Goal: Find contact information: Obtain details needed to contact an individual or organization

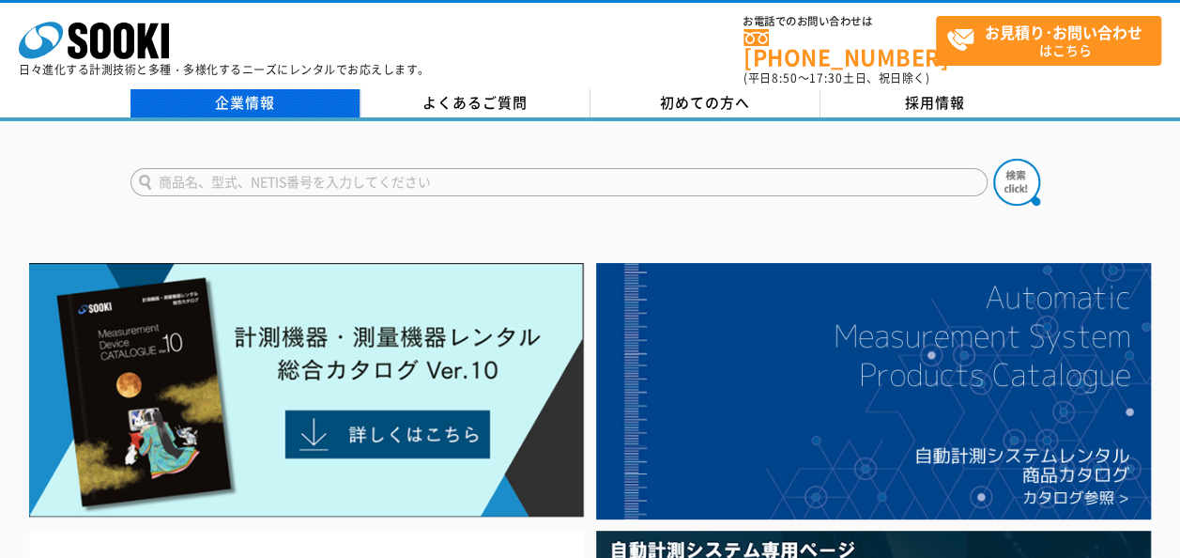
click at [280, 100] on link "企業情報" at bounding box center [246, 103] width 230 height 28
click at [261, 94] on link "企業情報" at bounding box center [246, 103] width 230 height 28
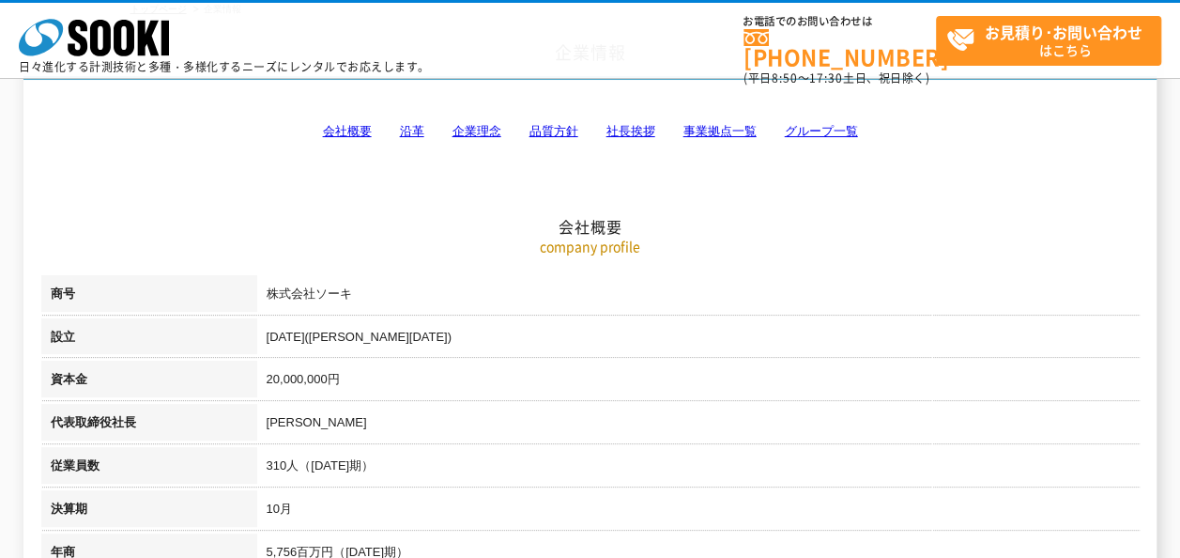
scroll to position [282, 0]
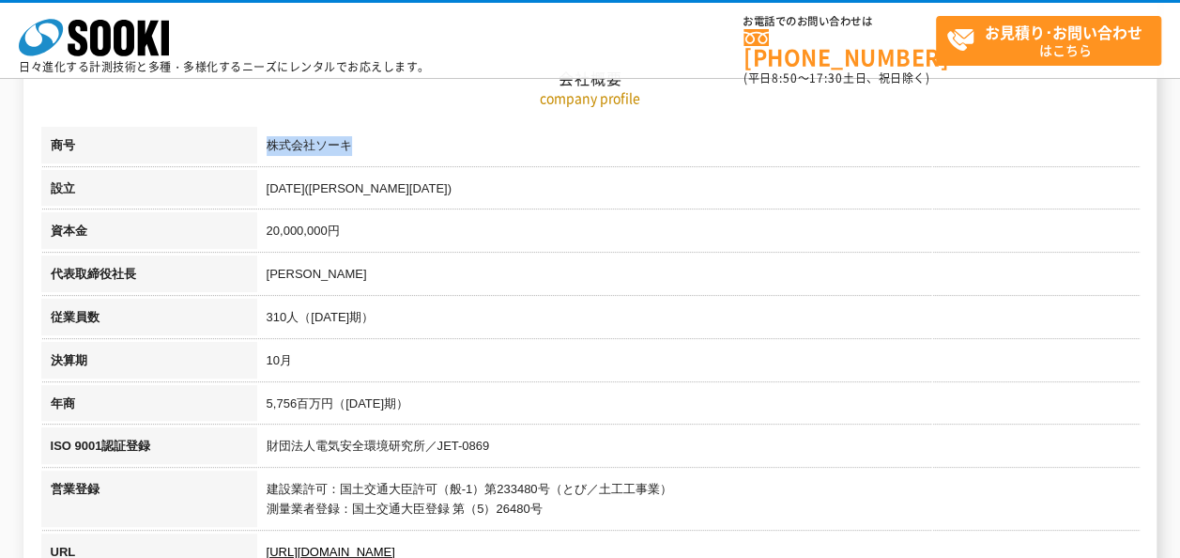
drag, startPoint x: 267, startPoint y: 146, endPoint x: 386, endPoint y: 146, distance: 119.3
click at [386, 146] on td "株式会社ソーキ" at bounding box center [698, 148] width 883 height 43
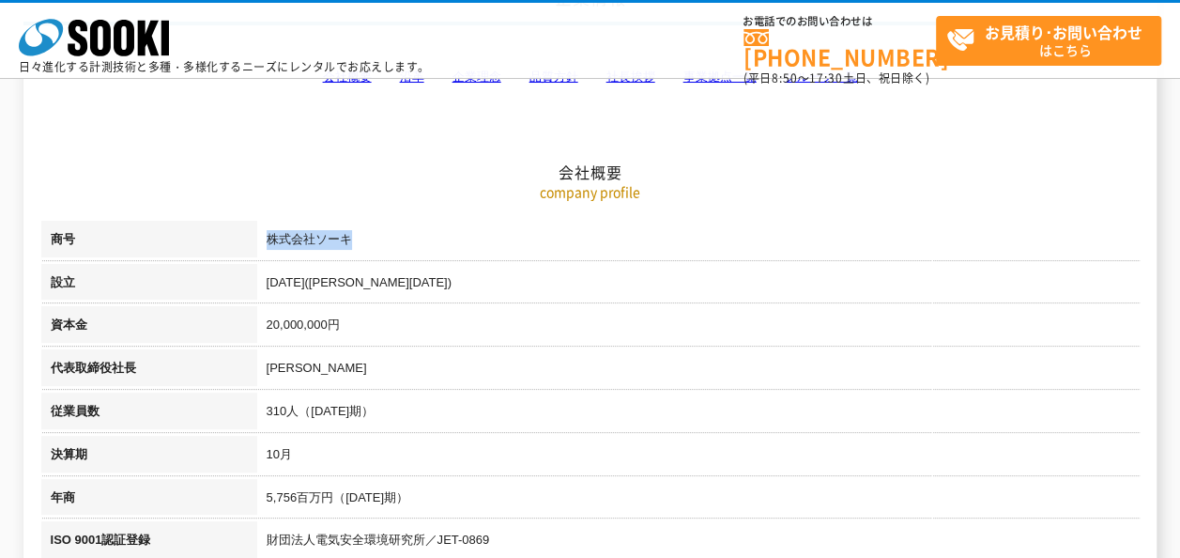
scroll to position [0, 0]
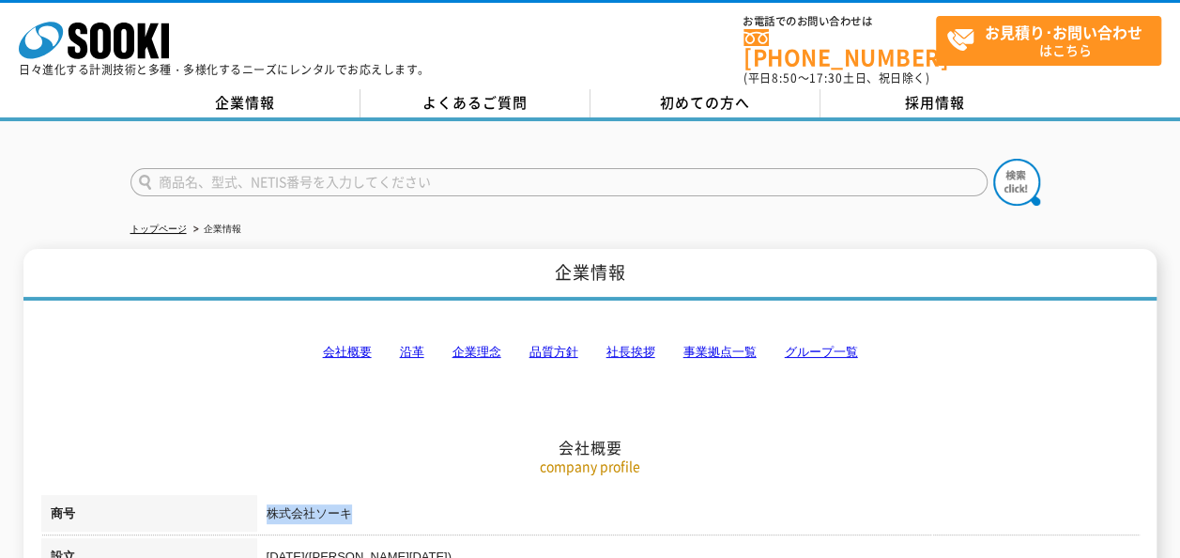
click at [703, 345] on link "事業拠点一覧" at bounding box center [720, 352] width 73 height 14
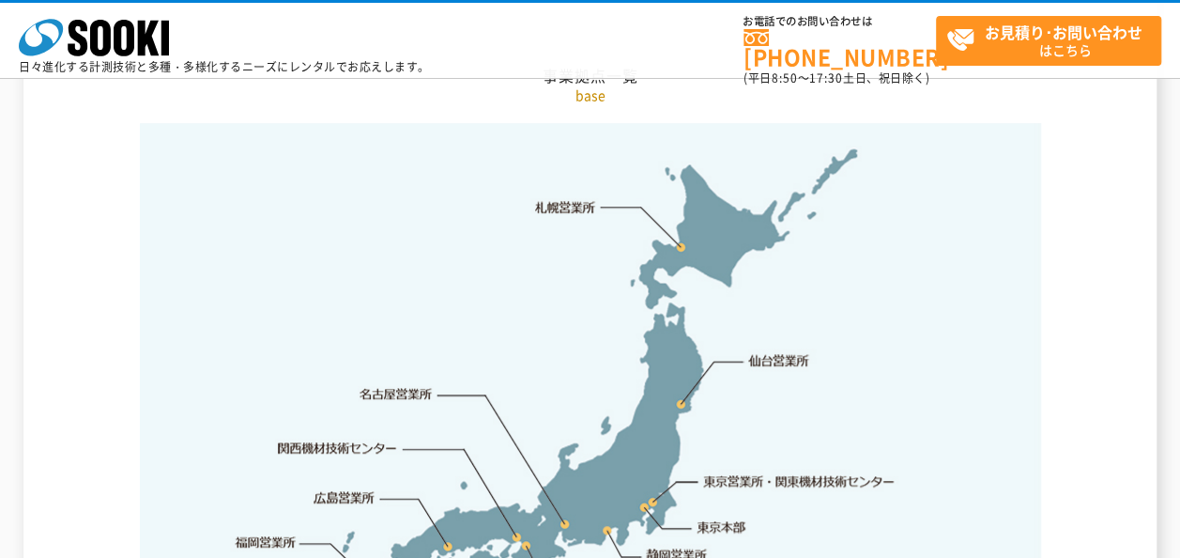
scroll to position [3958, 0]
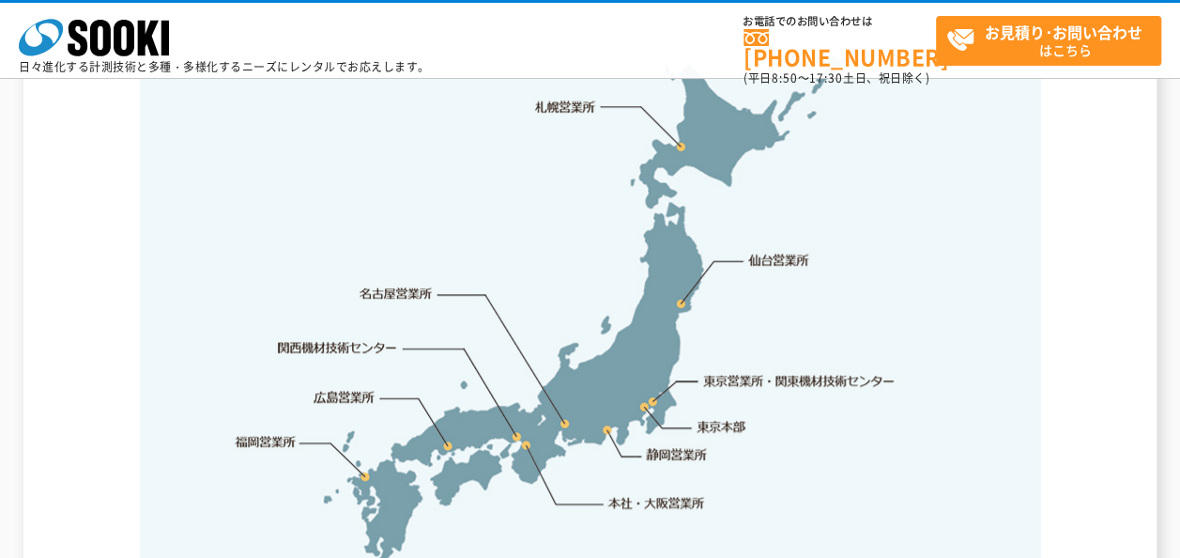
click at [652, 493] on link "本社・大阪営業所" at bounding box center [656, 502] width 99 height 19
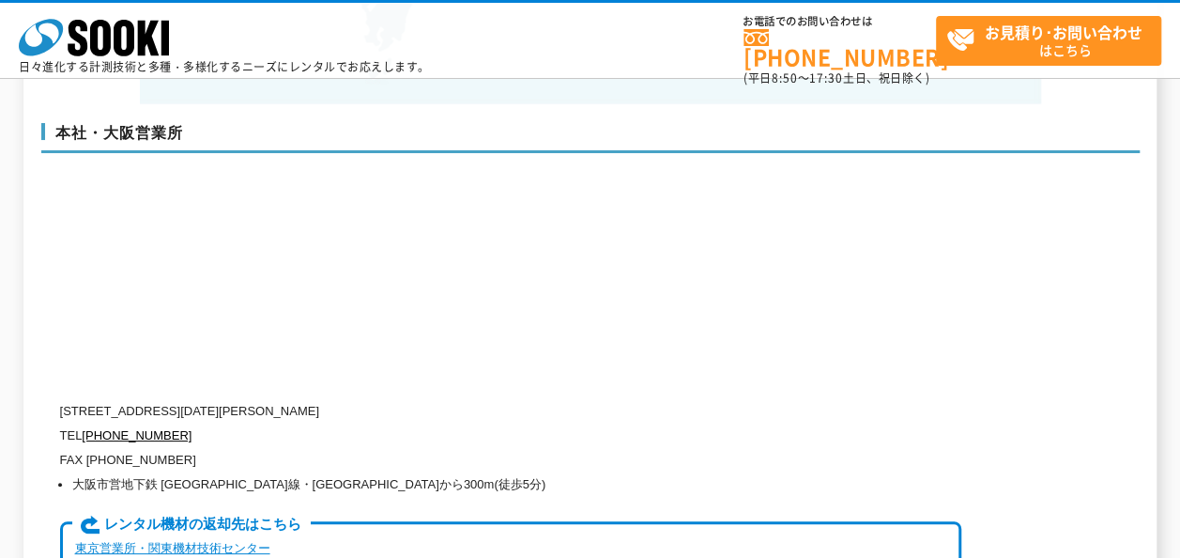
scroll to position [4439, 0]
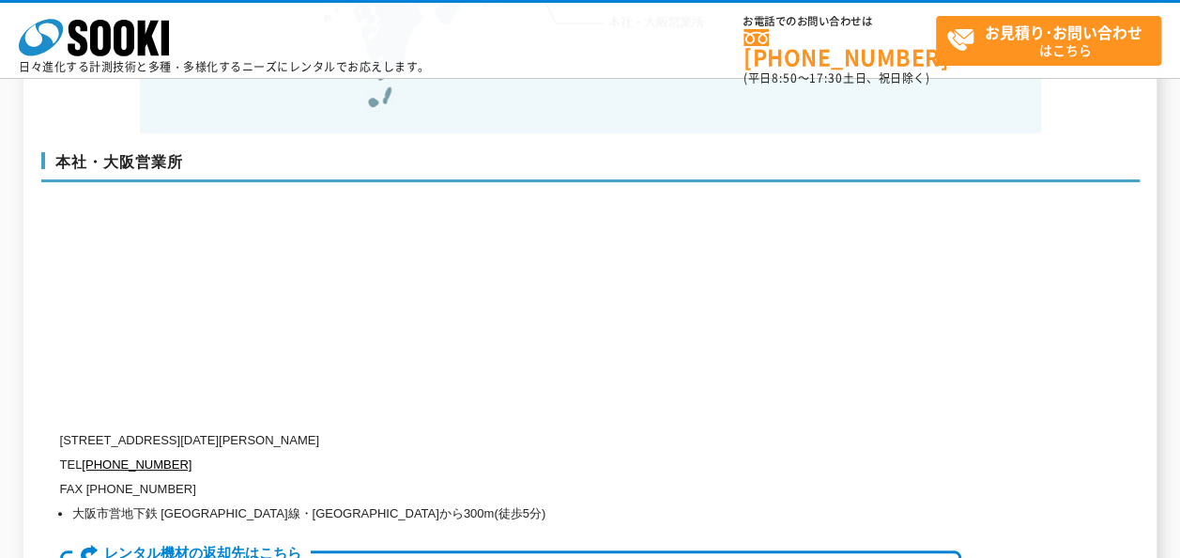
drag, startPoint x: 139, startPoint y: 403, endPoint x: 436, endPoint y: 401, distance: 296.7
click at [436, 428] on p "[STREET_ADDRESS][DATE][PERSON_NAME]" at bounding box center [510, 440] width 901 height 24
copy p "[STREET_ADDRESS][DATE][PERSON_NAME]"
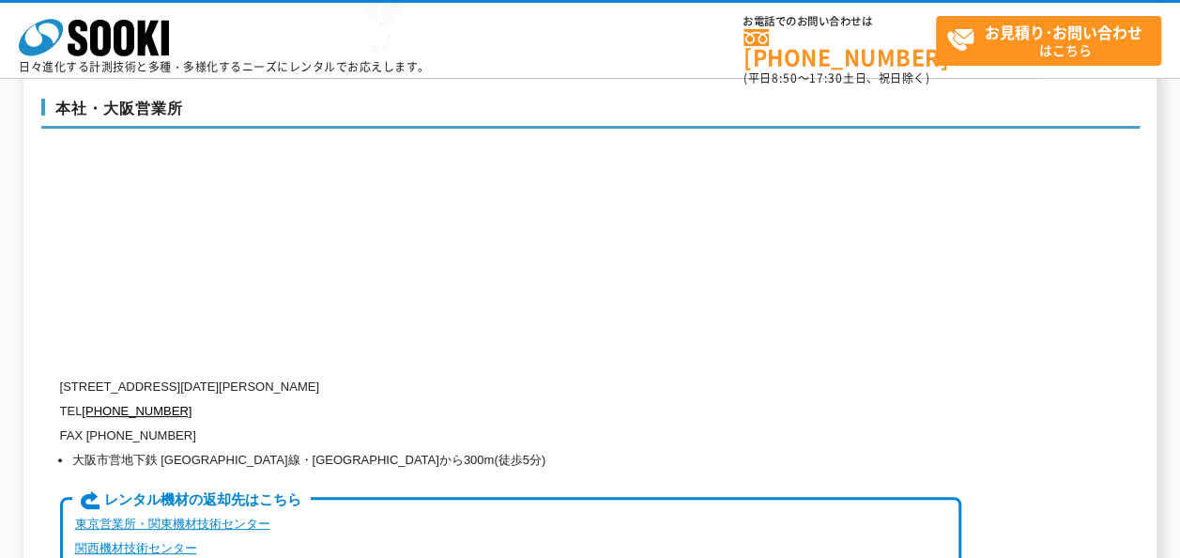
scroll to position [4533, 0]
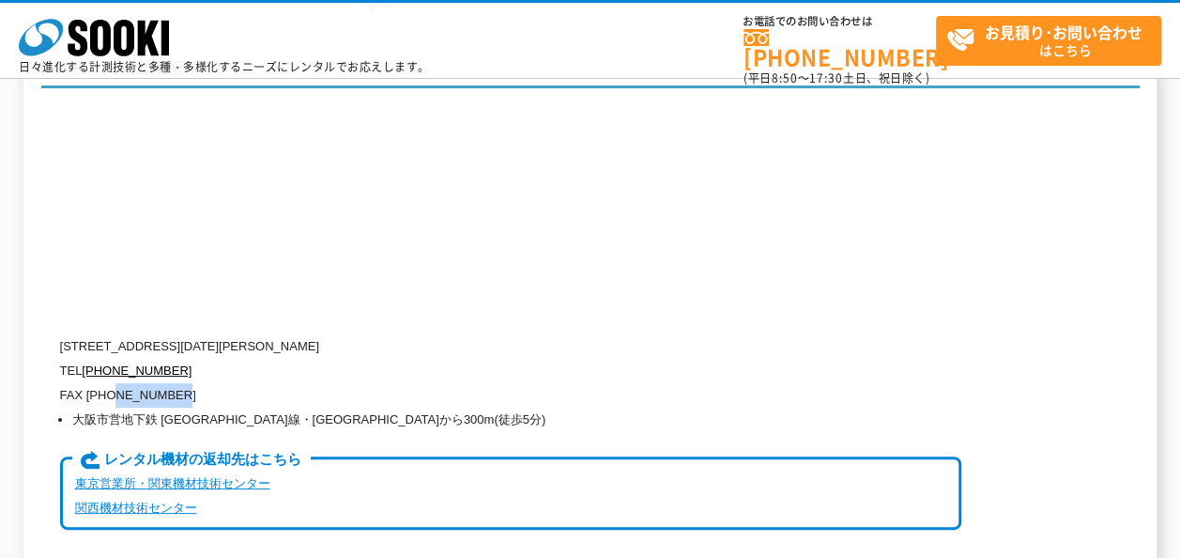
drag, startPoint x: 111, startPoint y: 359, endPoint x: 186, endPoint y: 353, distance: 75.3
click at [186, 383] on p "FAX [PHONE_NUMBER]" at bounding box center [510, 395] width 901 height 24
copy p "6538-3660"
drag, startPoint x: 79, startPoint y: 330, endPoint x: 172, endPoint y: 327, distance: 93.0
click at [172, 359] on p "TEL [PHONE_NUMBER]" at bounding box center [510, 371] width 901 height 24
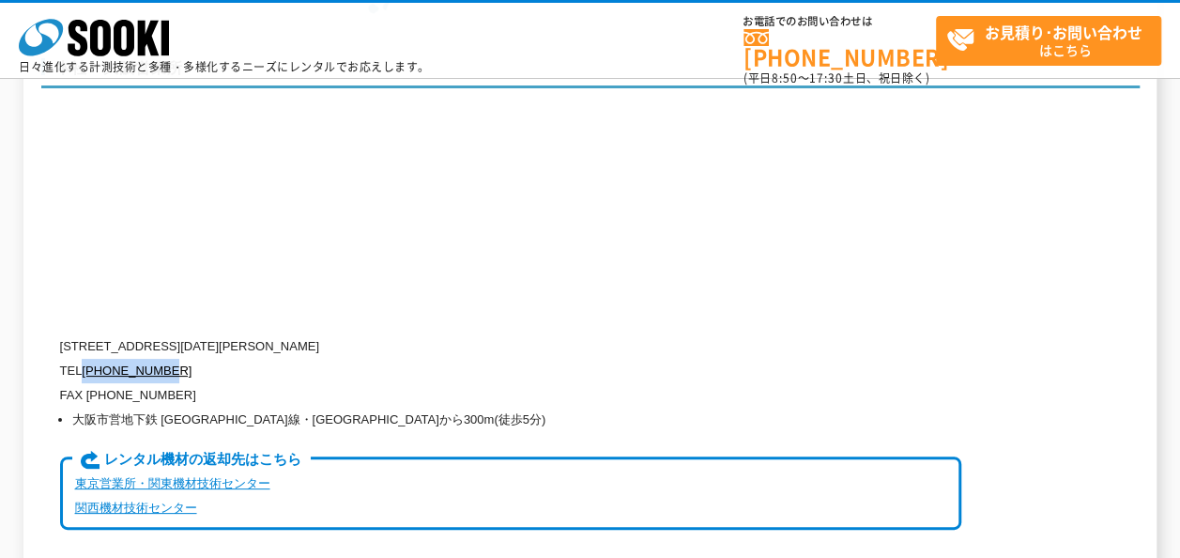
copy p "[PHONE_NUMBER]"
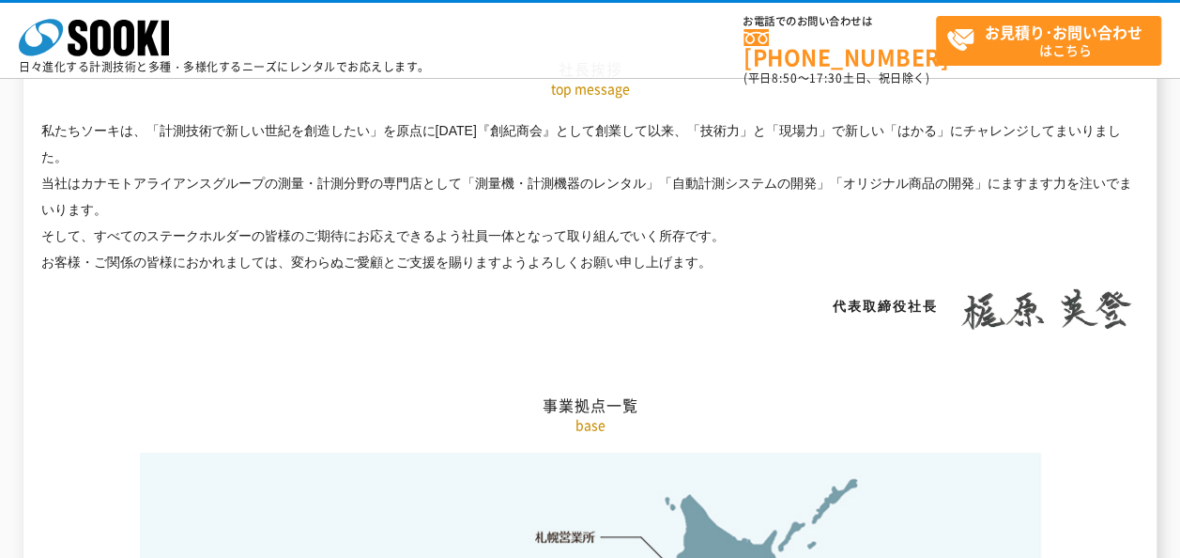
scroll to position [3312, 0]
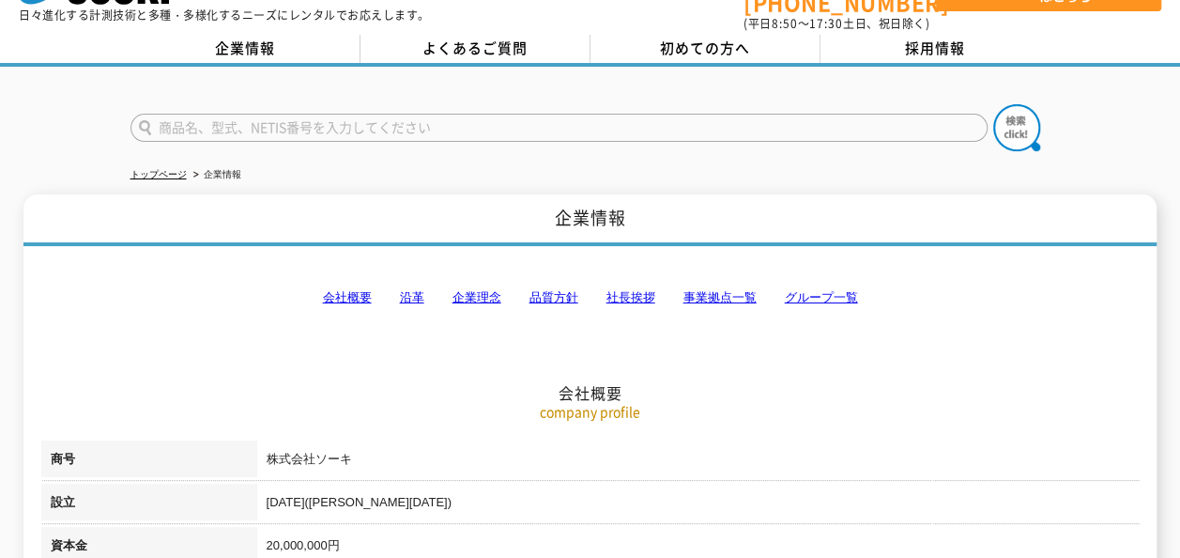
scroll to position [94, 0]
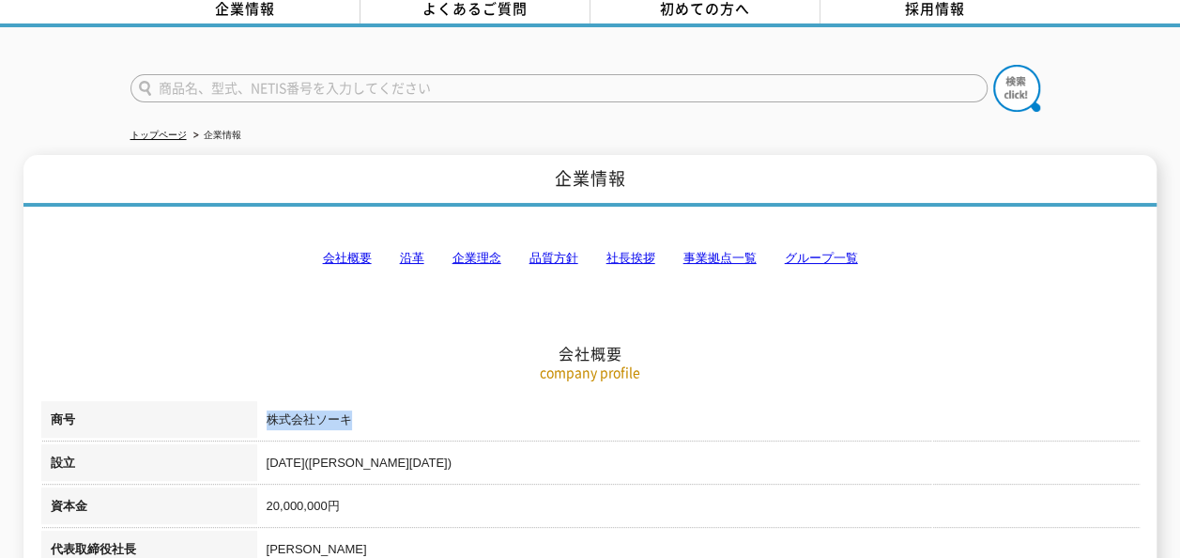
drag, startPoint x: 267, startPoint y: 408, endPoint x: 399, endPoint y: 426, distance: 133.6
click at [399, 426] on td "株式会社ソーキ" at bounding box center [698, 422] width 883 height 43
copy td "株式会社ソーキ"
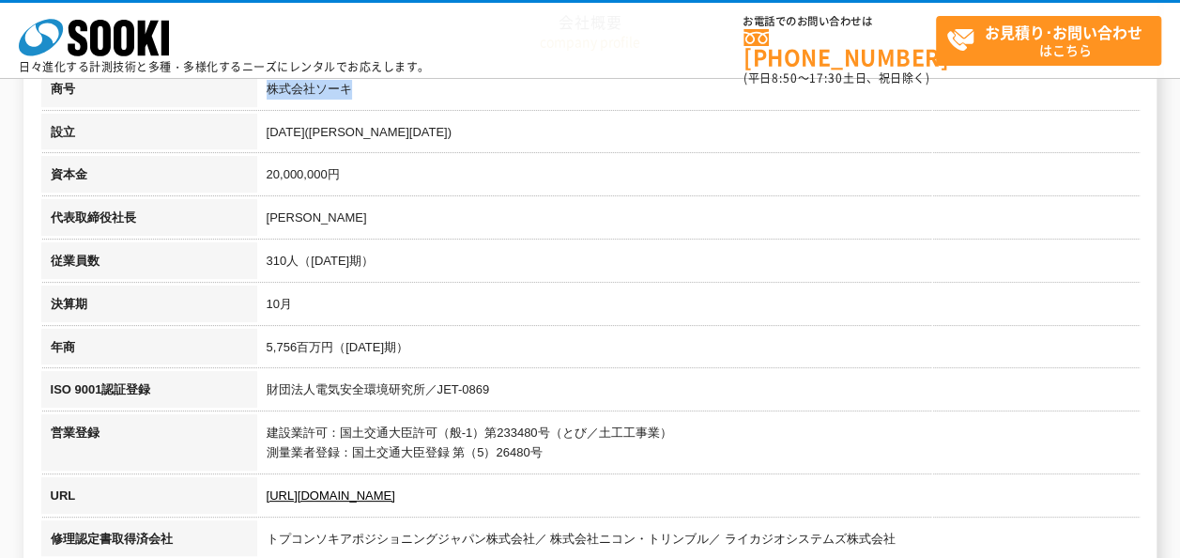
scroll to position [282, 0]
